Goal: Task Accomplishment & Management: Manage account settings

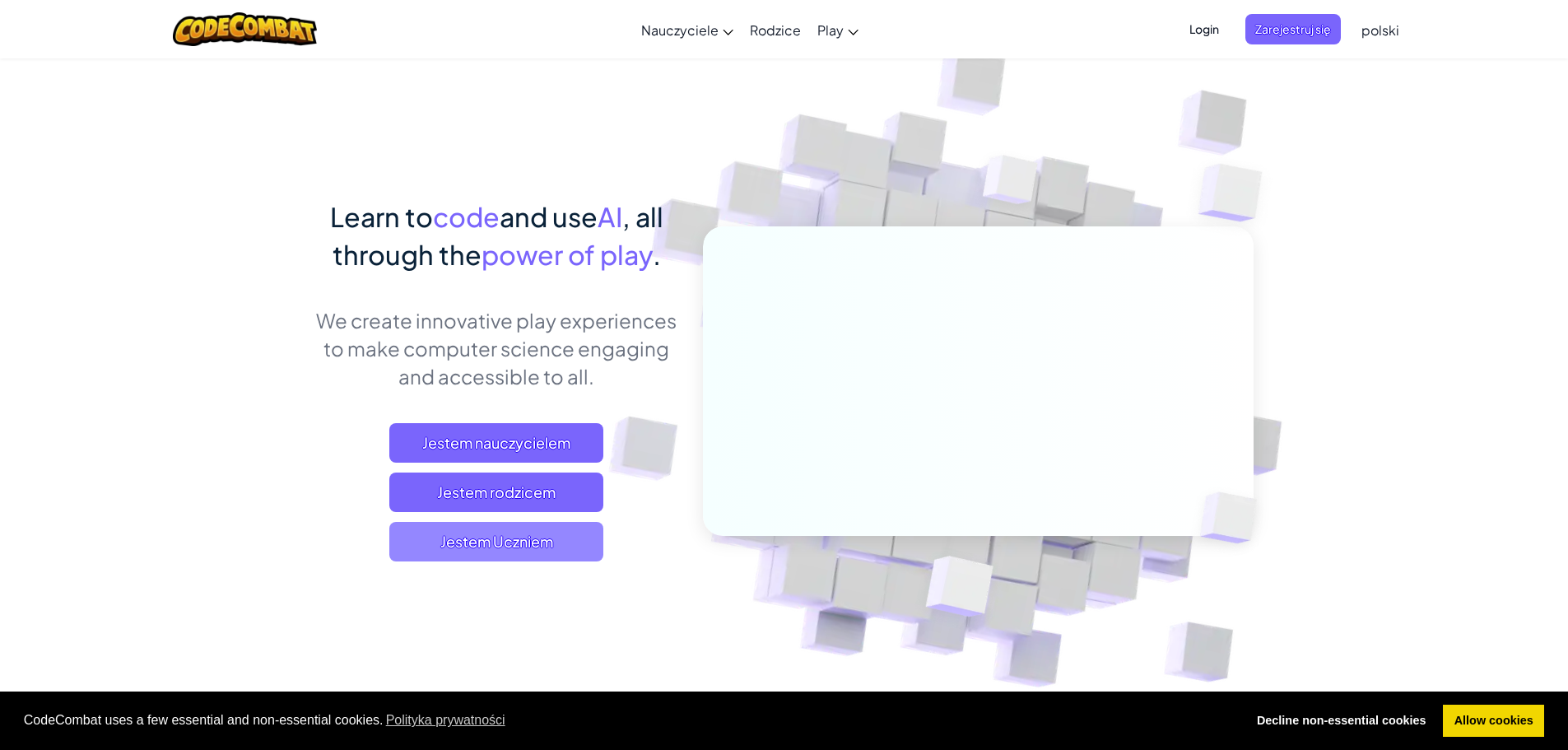
click at [549, 542] on span "Jestem Uczniem" at bounding box center [496, 542] width 214 height 40
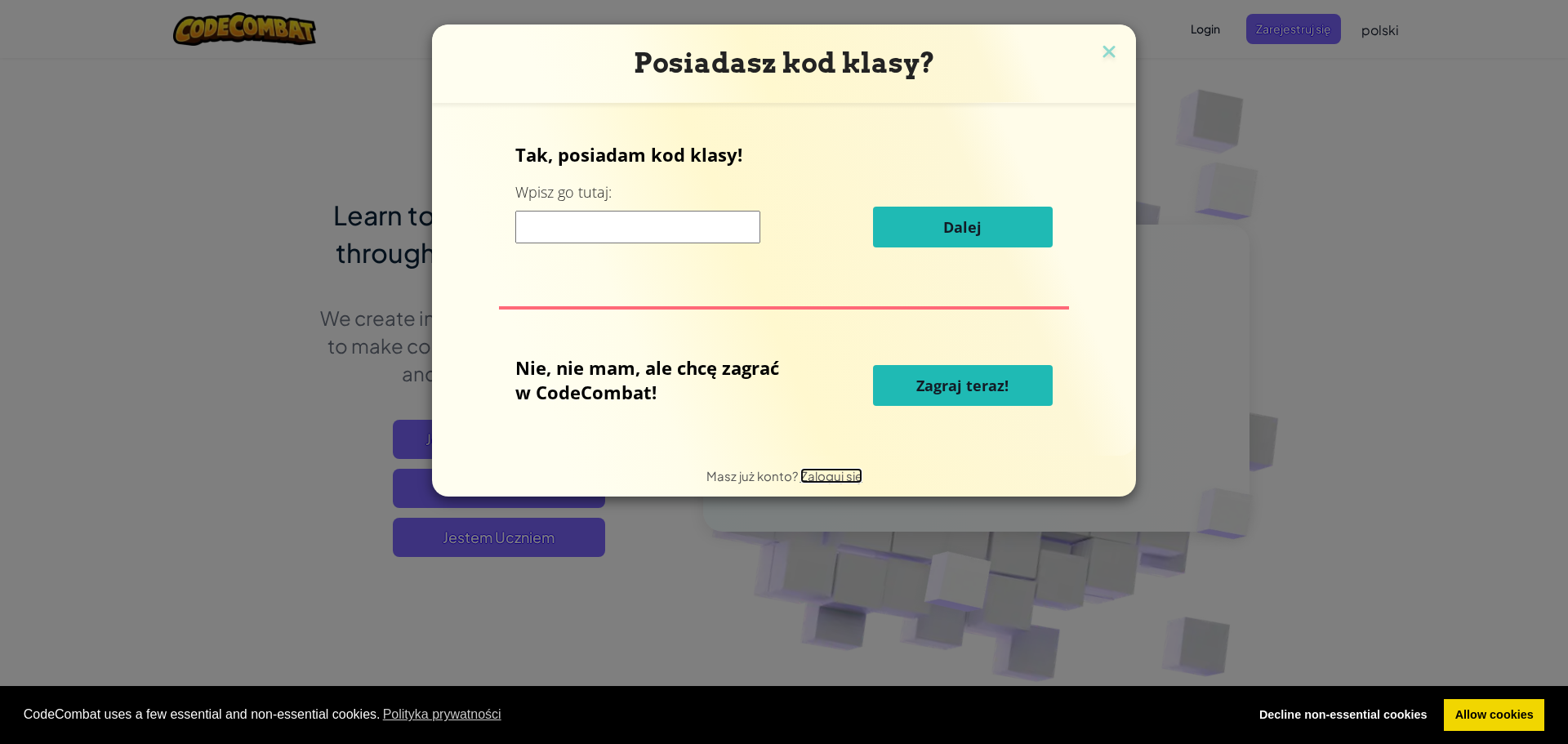
click at [816, 478] on span "Zaloguj się" at bounding box center [831, 476] width 62 height 15
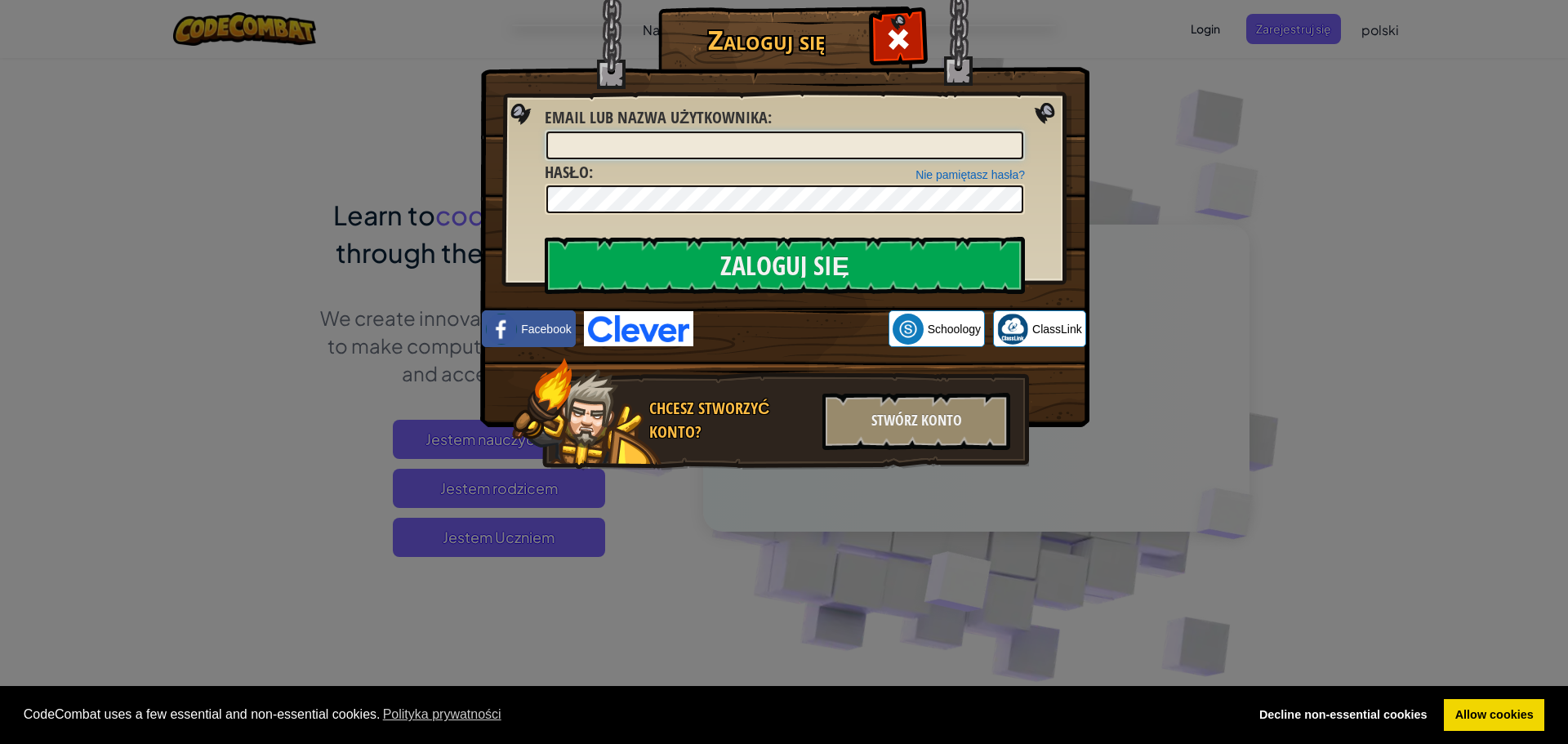
click at [722, 144] on input "Email lub nazwa użytkownika :" at bounding box center [785, 145] width 477 height 28
type input "Solomiia N"
click at [710, 242] on input "Zaloguj się" at bounding box center [784, 266] width 480 height 57
